Goal: Transaction & Acquisition: Purchase product/service

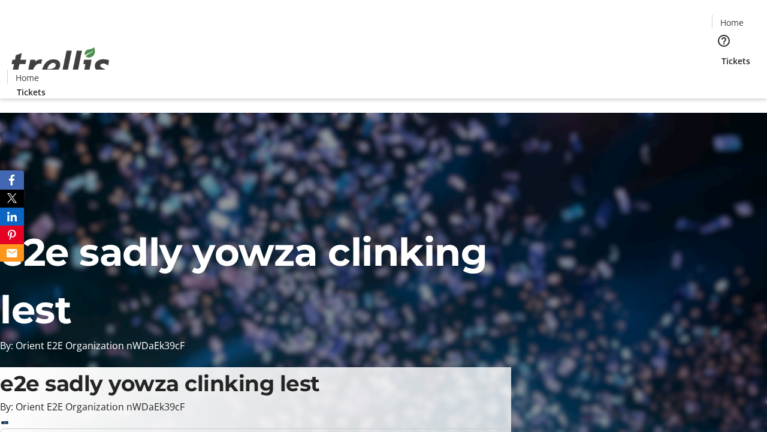
click at [722, 55] on span "Tickets" at bounding box center [736, 61] width 29 height 13
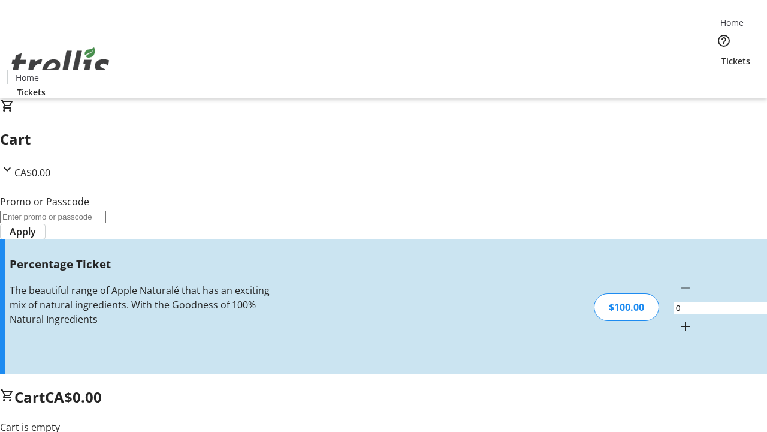
click at [678, 319] on mat-icon "Increment by one" at bounding box center [685, 326] width 14 height 14
type input "1"
type input "BAR"
